Goal: Book appointment/travel/reservation

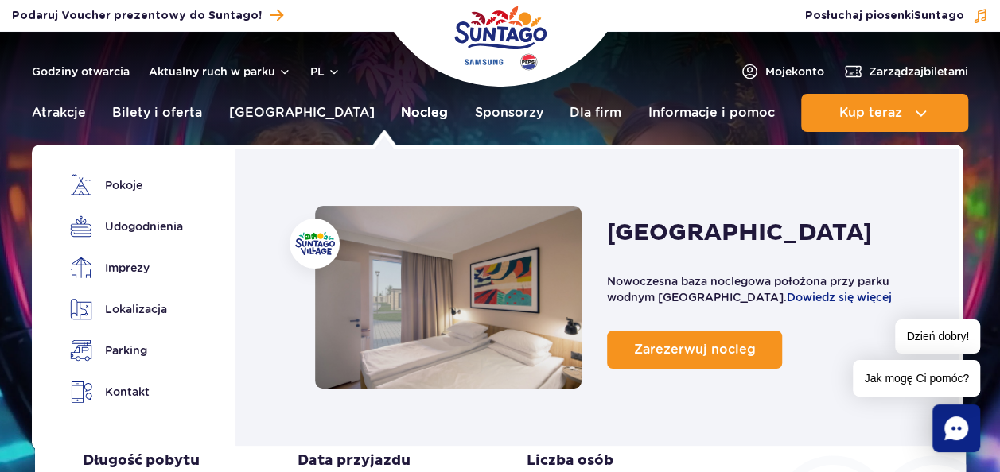
click at [401, 112] on link "Nocleg" at bounding box center [424, 113] width 47 height 38
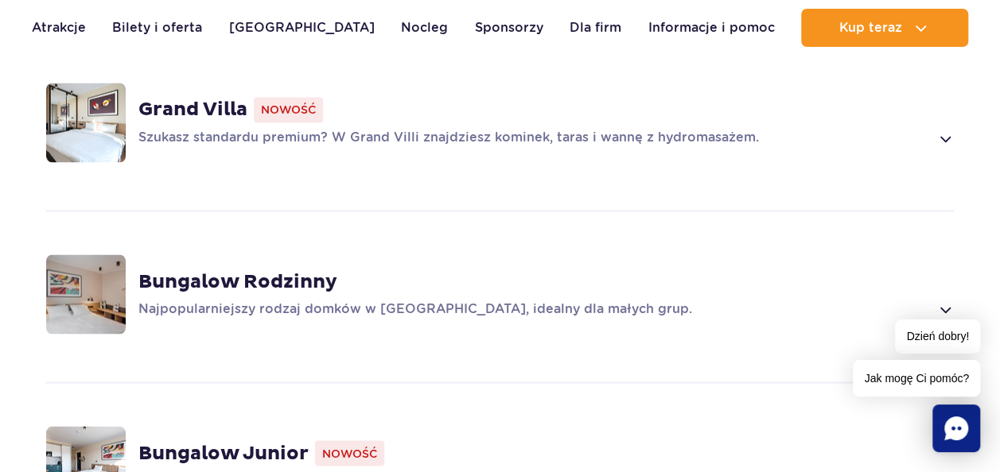
scroll to position [1272, 0]
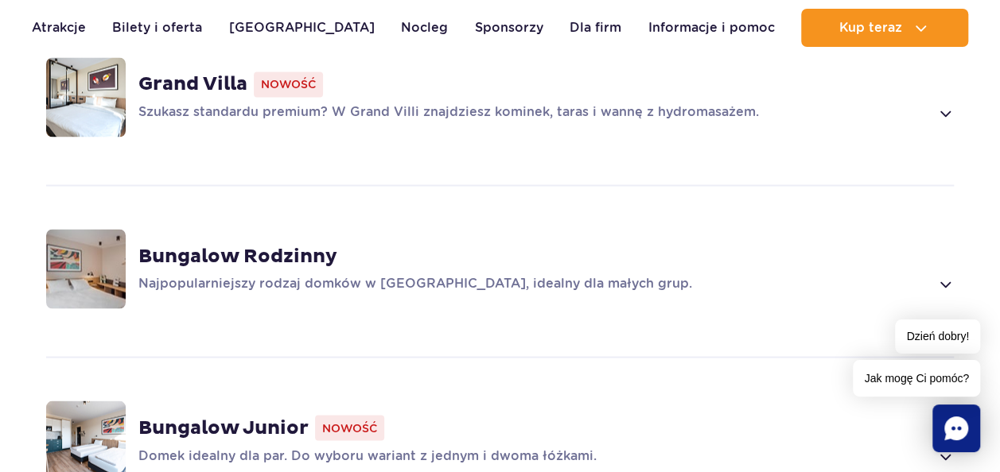
click at [321, 244] on strong "Bungalow Rodzinny" at bounding box center [237, 256] width 199 height 24
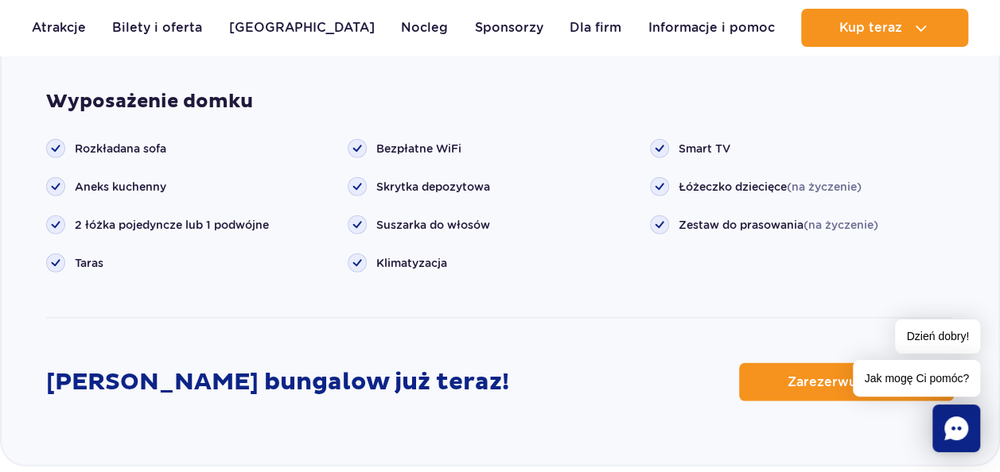
scroll to position [2074, 0]
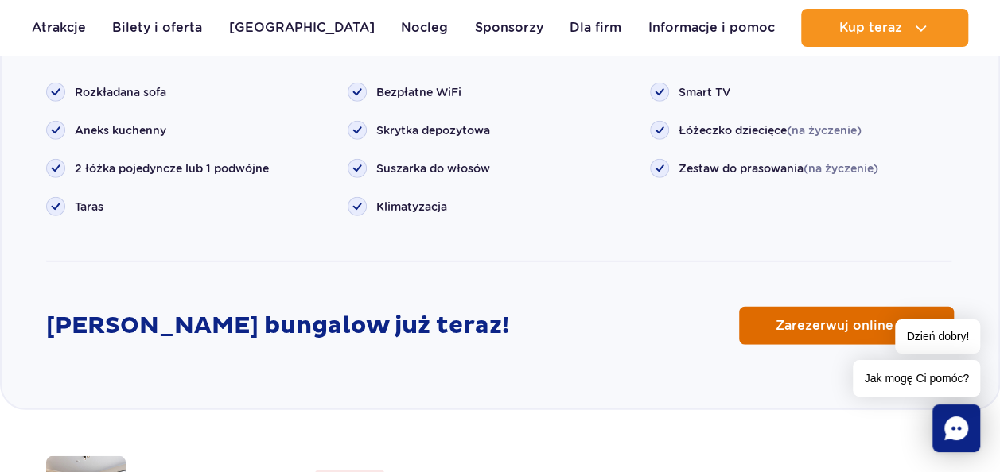
click at [798, 320] on span "Zarezerwuj online" at bounding box center [834, 326] width 118 height 13
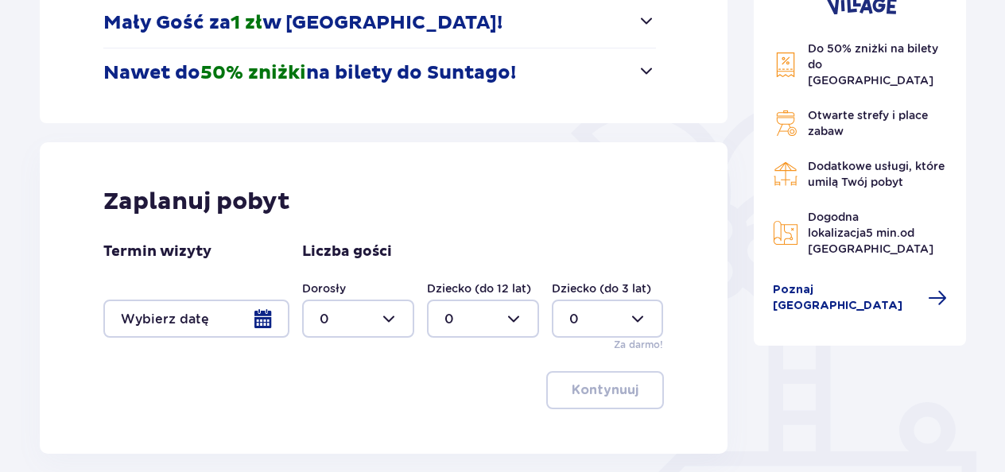
scroll to position [318, 0]
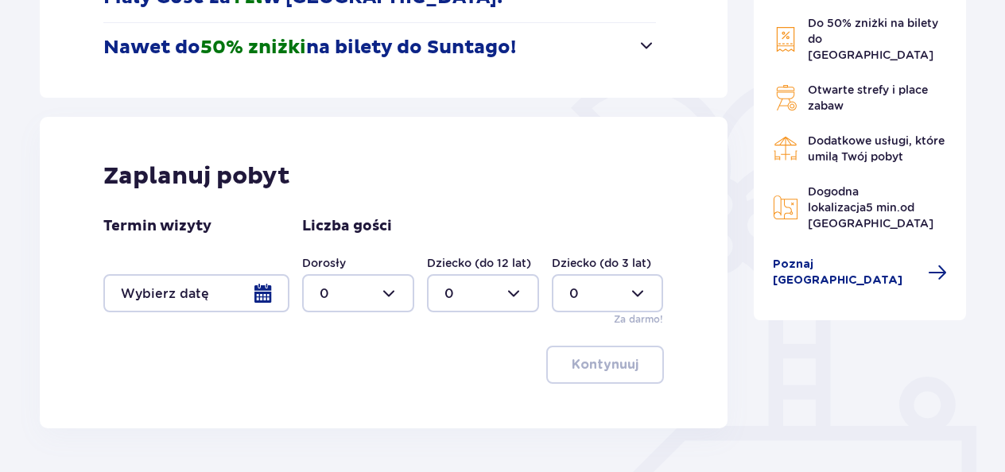
click at [260, 293] on div at bounding box center [196, 293] width 186 height 38
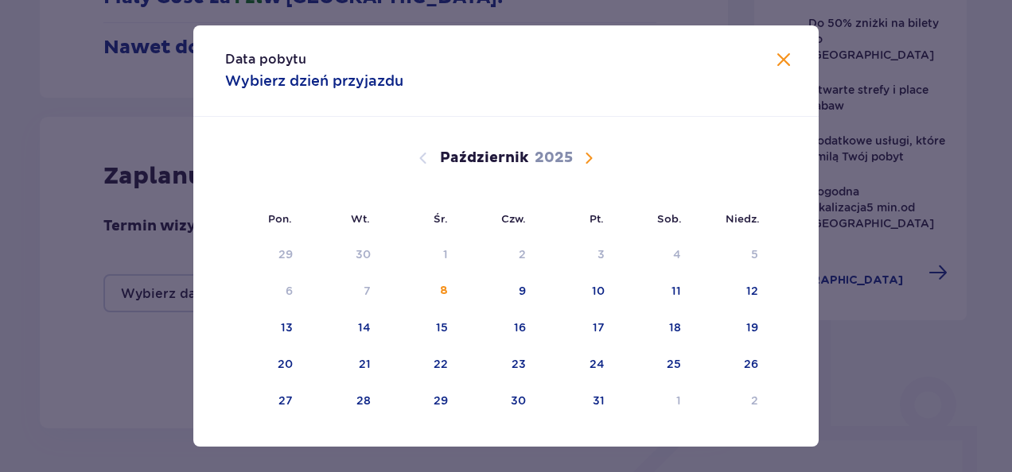
click at [587, 154] on span "Następny miesiąc" at bounding box center [588, 158] width 19 height 19
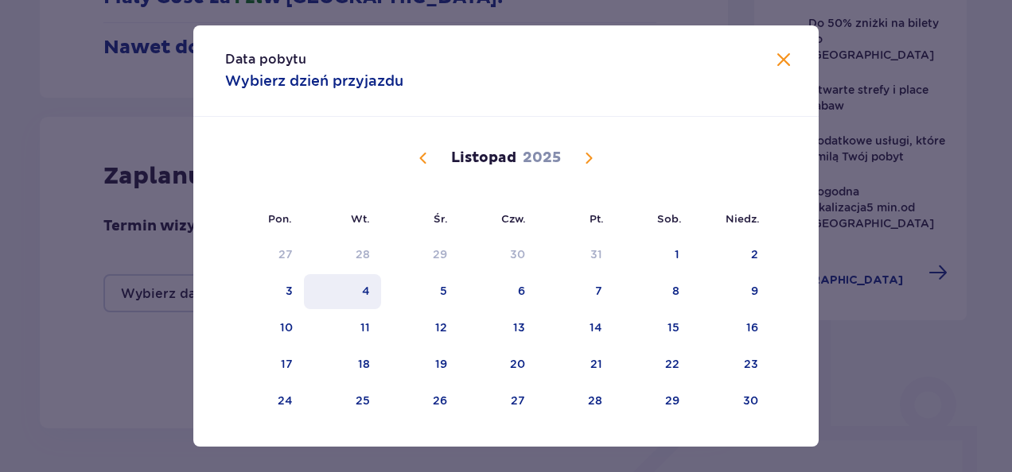
click at [362, 293] on div "4" at bounding box center [366, 291] width 8 height 16
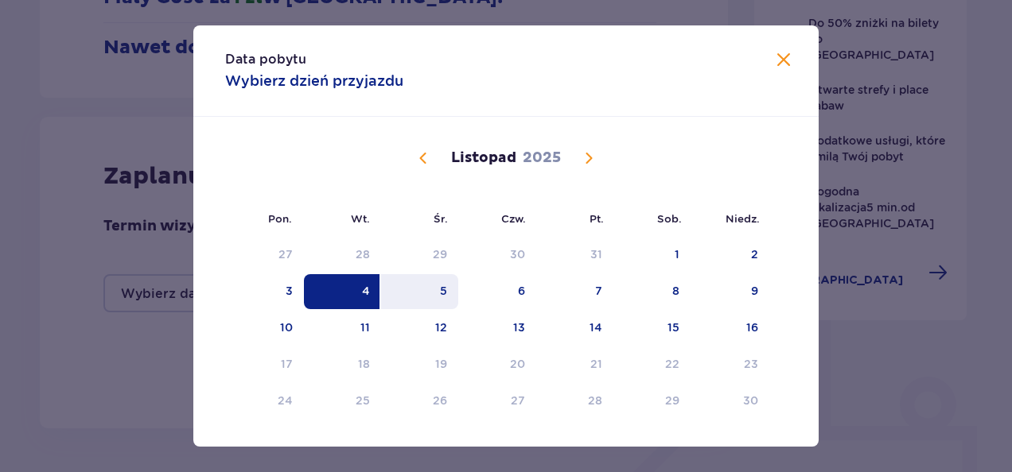
click at [440, 285] on div "5" at bounding box center [443, 291] width 7 height 16
type input "04.11.25 - 05.11.25"
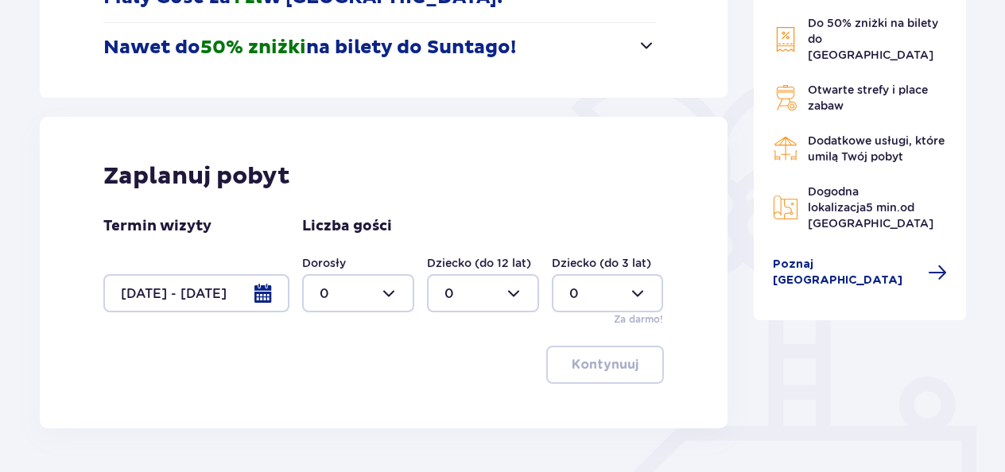
click at [386, 289] on div at bounding box center [358, 293] width 112 height 38
click at [338, 205] on div "2" at bounding box center [358, 204] width 77 height 17
type input "2"
click at [584, 372] on p "Kontynuuj" at bounding box center [605, 364] width 67 height 17
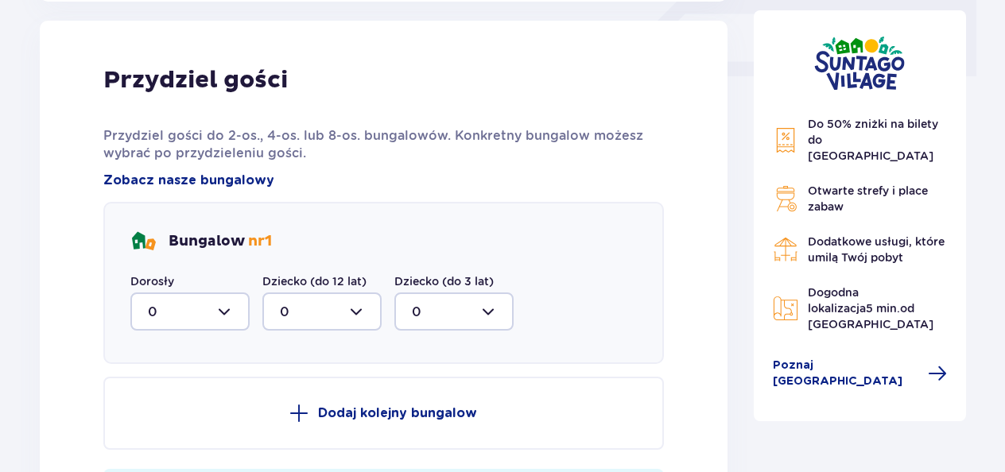
scroll to position [746, 0]
click at [223, 313] on div at bounding box center [189, 311] width 119 height 38
click at [173, 422] on div "2" at bounding box center [190, 425] width 84 height 17
type input "2"
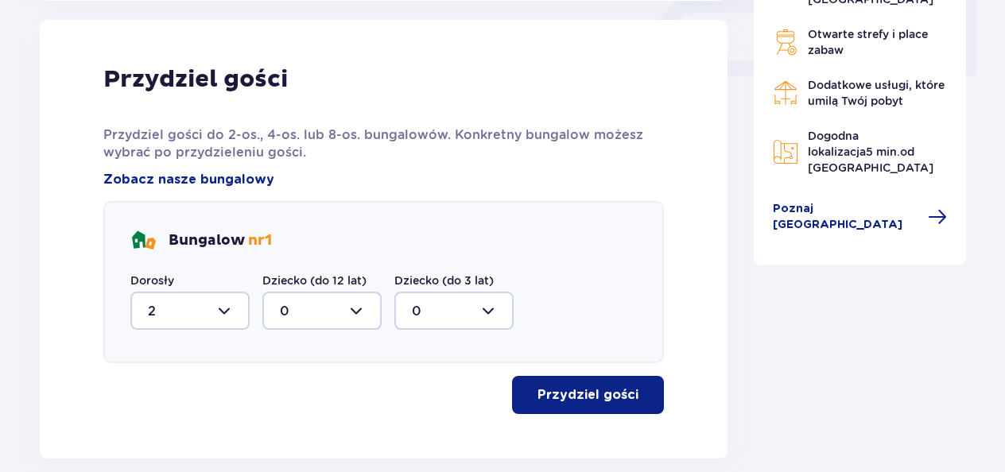
click at [552, 398] on p "Przydziel gości" at bounding box center [588, 394] width 101 height 17
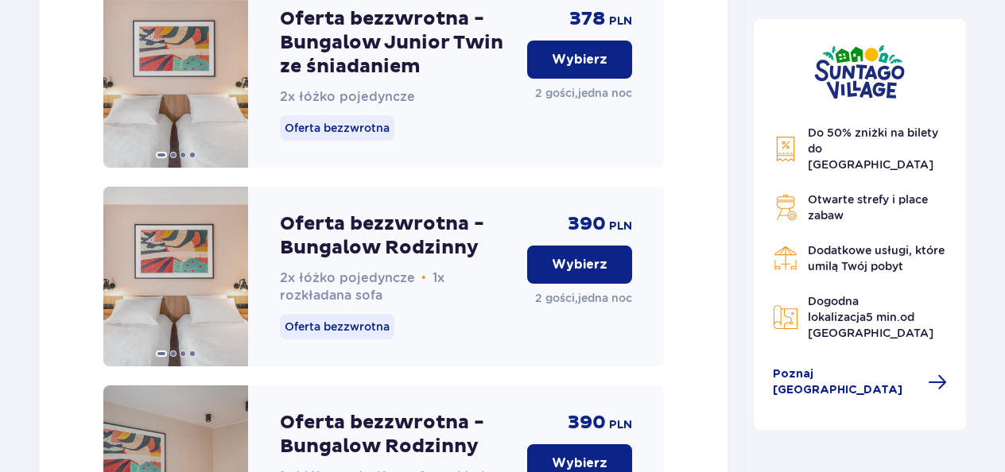
scroll to position [1840, 0]
